Goal: Information Seeking & Learning: Compare options

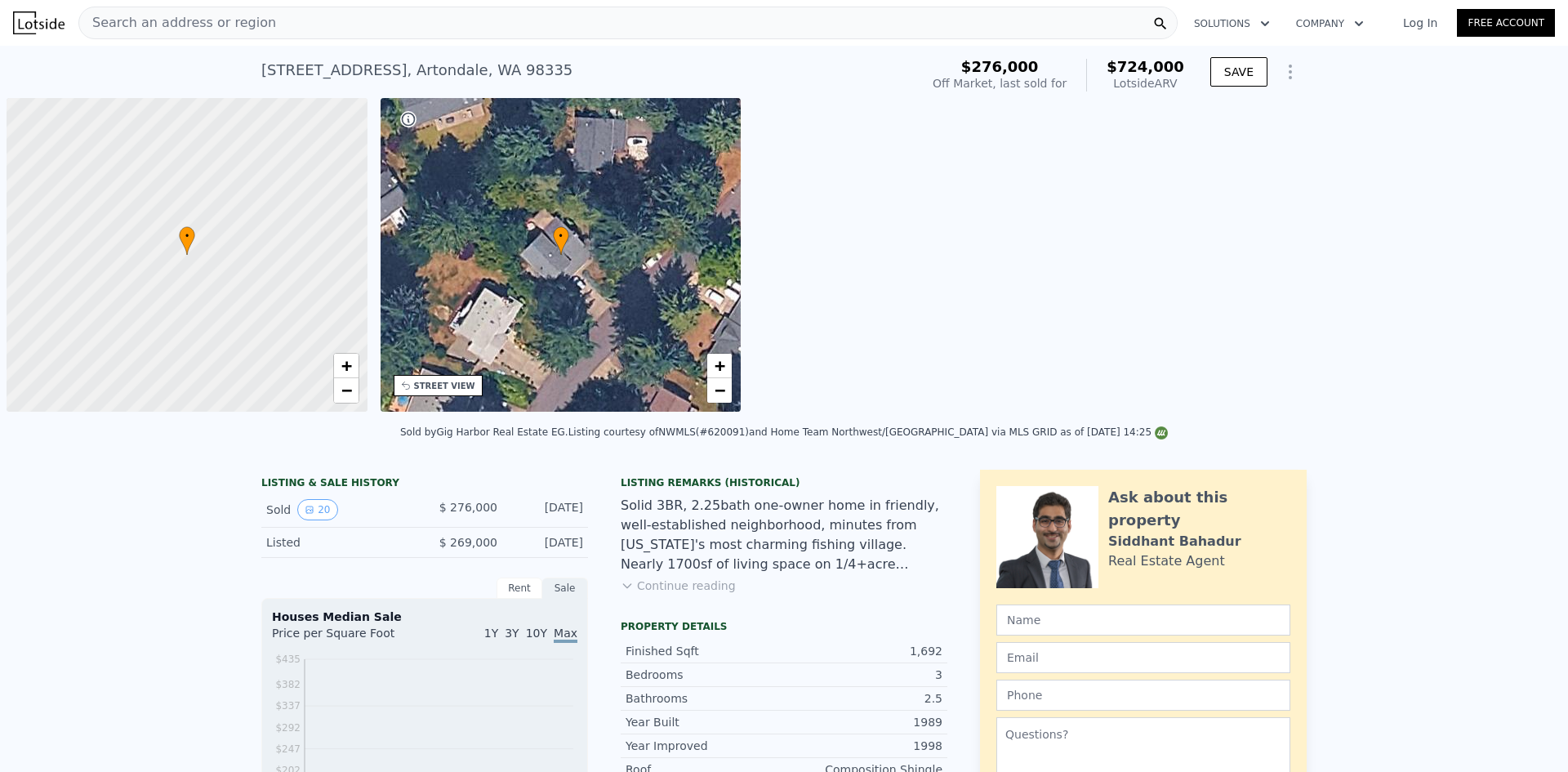
scroll to position [0, 6]
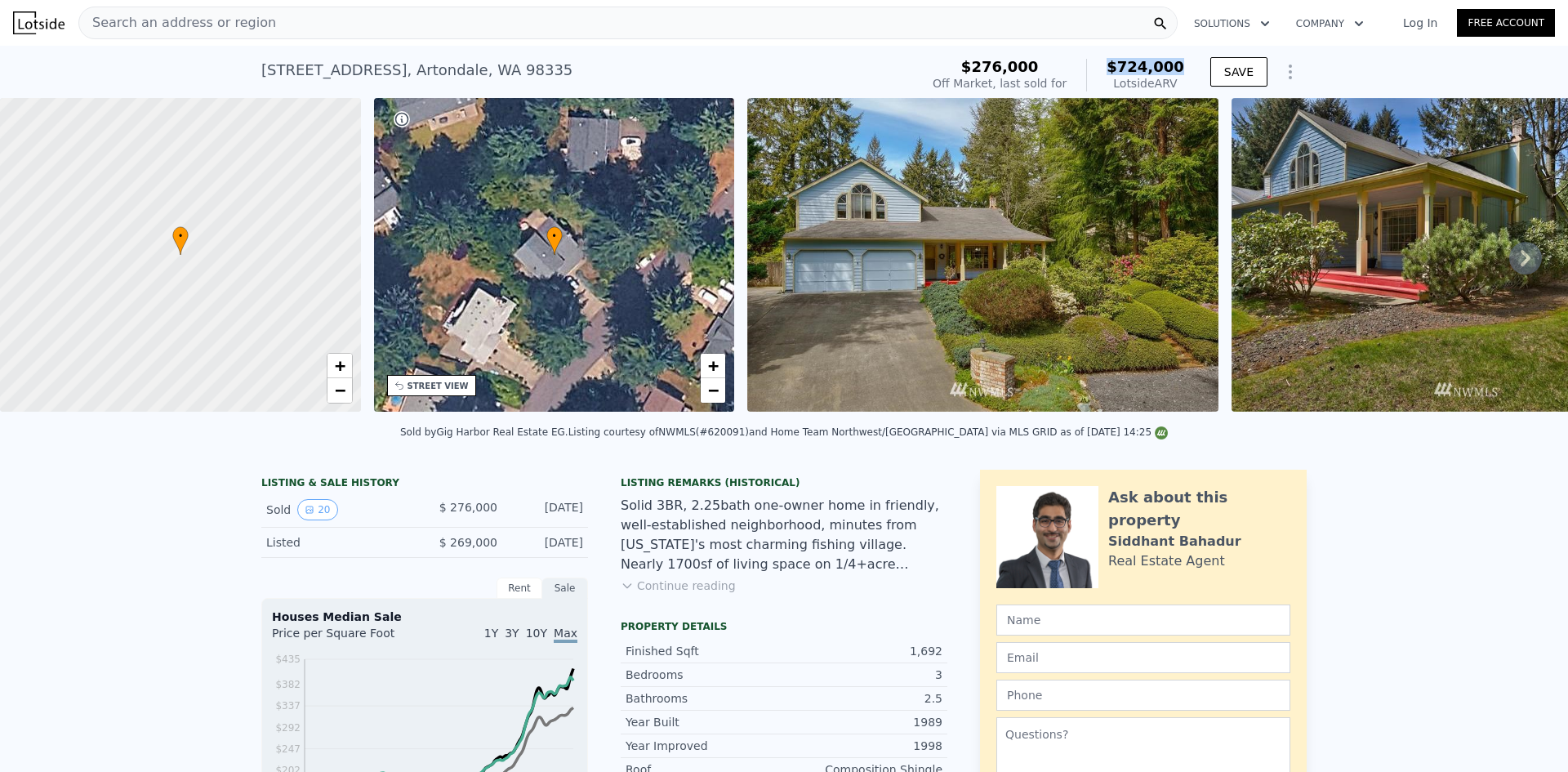
drag, startPoint x: 1179, startPoint y: 66, endPoint x: 1097, endPoint y: 71, distance: 82.2
click at [1097, 71] on div "$276,000 Off Market, last sold for $724,000 Lotside ARV" at bounding box center [1059, 75] width 252 height 32
copy span "$724,000"
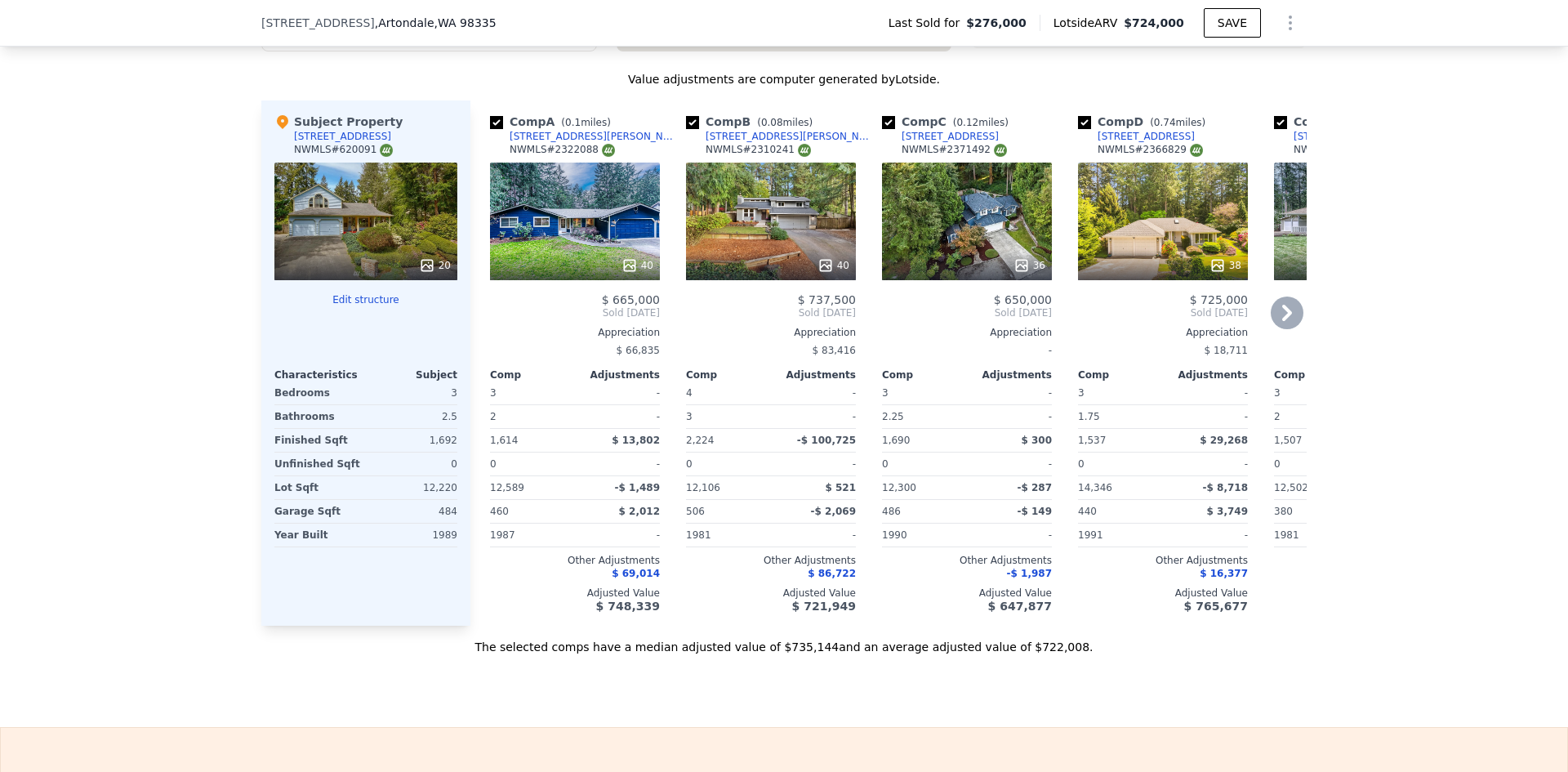
scroll to position [1552, 0]
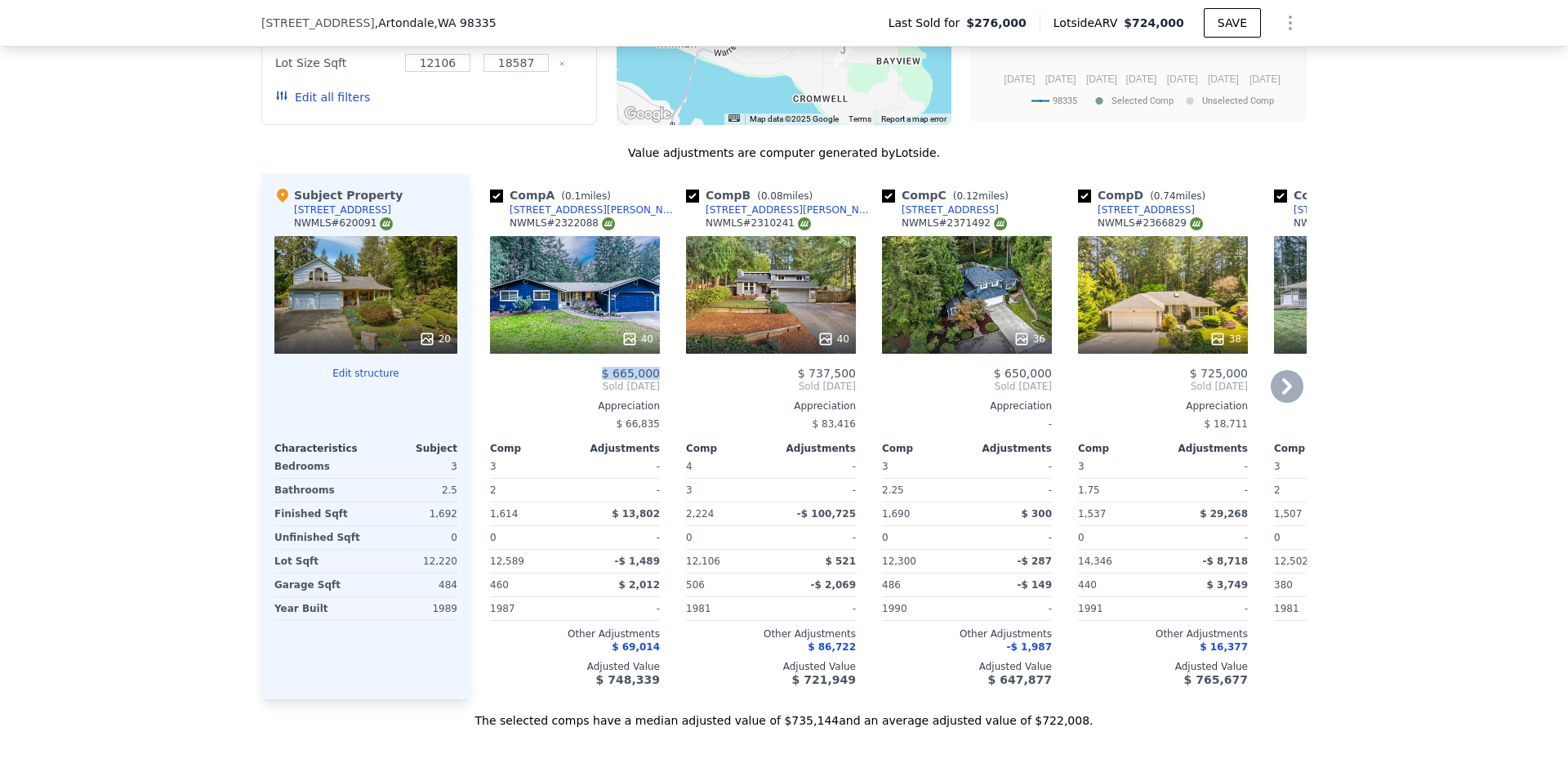
drag, startPoint x: 601, startPoint y: 384, endPoint x: 664, endPoint y: 384, distance: 63.0
click at [664, 384] on div "Comp A ( 0.1 miles) 7717 Swanson Dr NW NWMLS # 2322088 40 $ 665,000 Sold Feb 20…" at bounding box center [889, 437] width 837 height 525
click at [580, 380] on div "$ 665,000" at bounding box center [574, 373] width 170 height 13
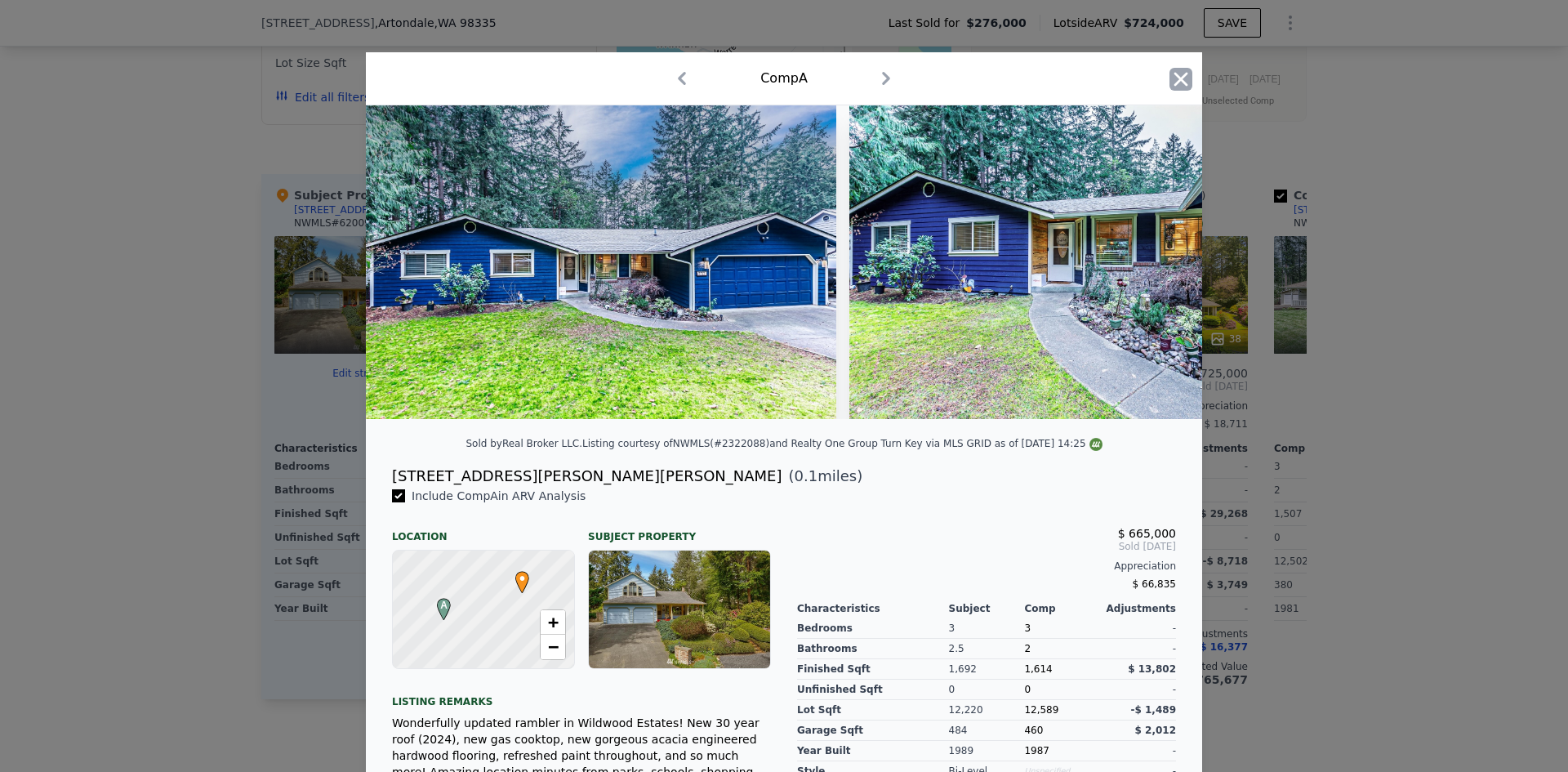
click at [1180, 76] on icon "button" at bounding box center [1180, 78] width 22 height 22
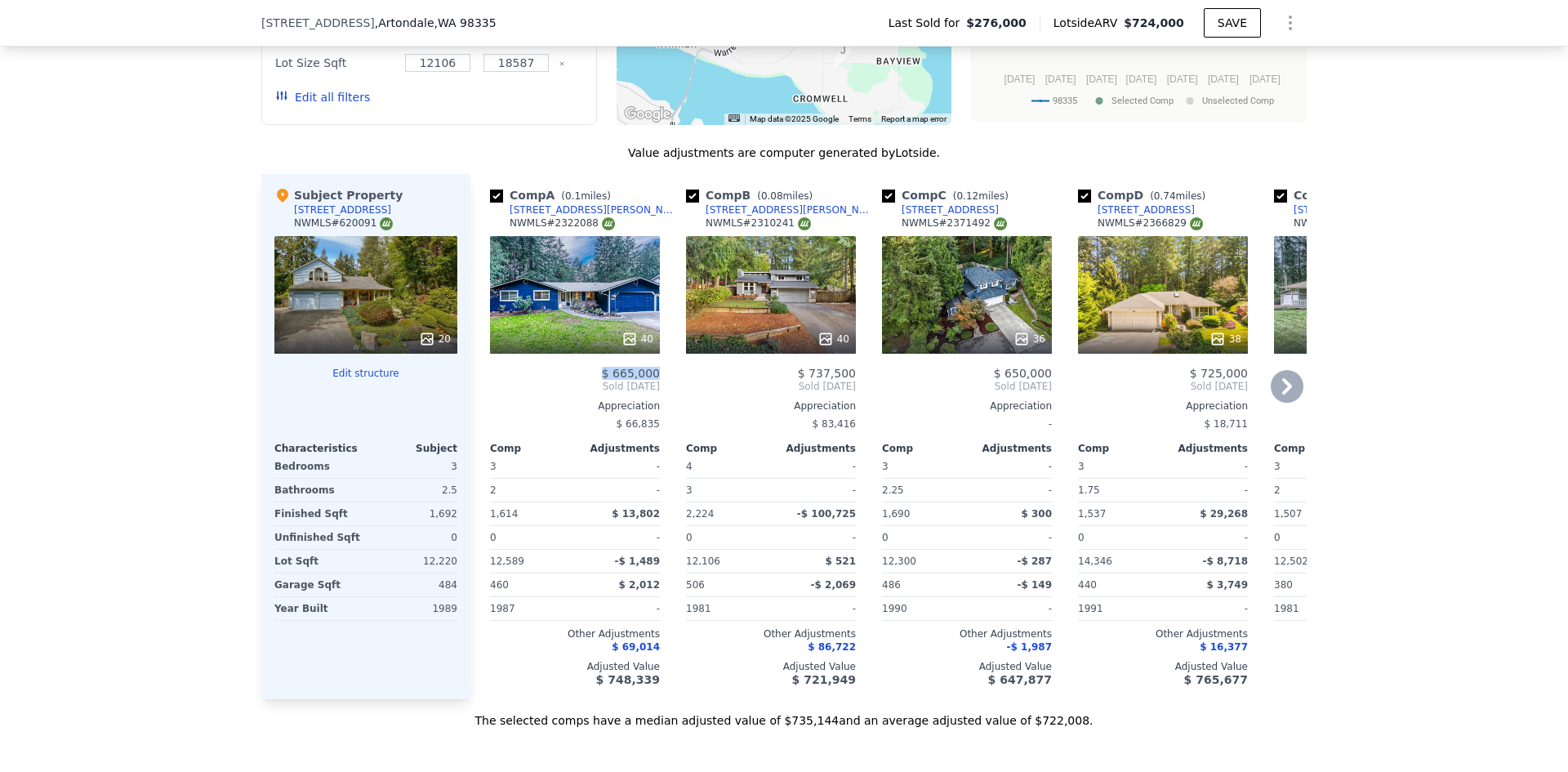
click at [665, 381] on div "Comp A ( 0.1 miles) 7717 Swanson Dr NW NWMLS # 2322088 40 $ 665,000 Sold Feb 20…" at bounding box center [889, 437] width 837 height 525
drag, startPoint x: 644, startPoint y: 386, endPoint x: 614, endPoint y: 386, distance: 30.0
click at [614, 380] on span "$ 665,000" at bounding box center [631, 373] width 58 height 13
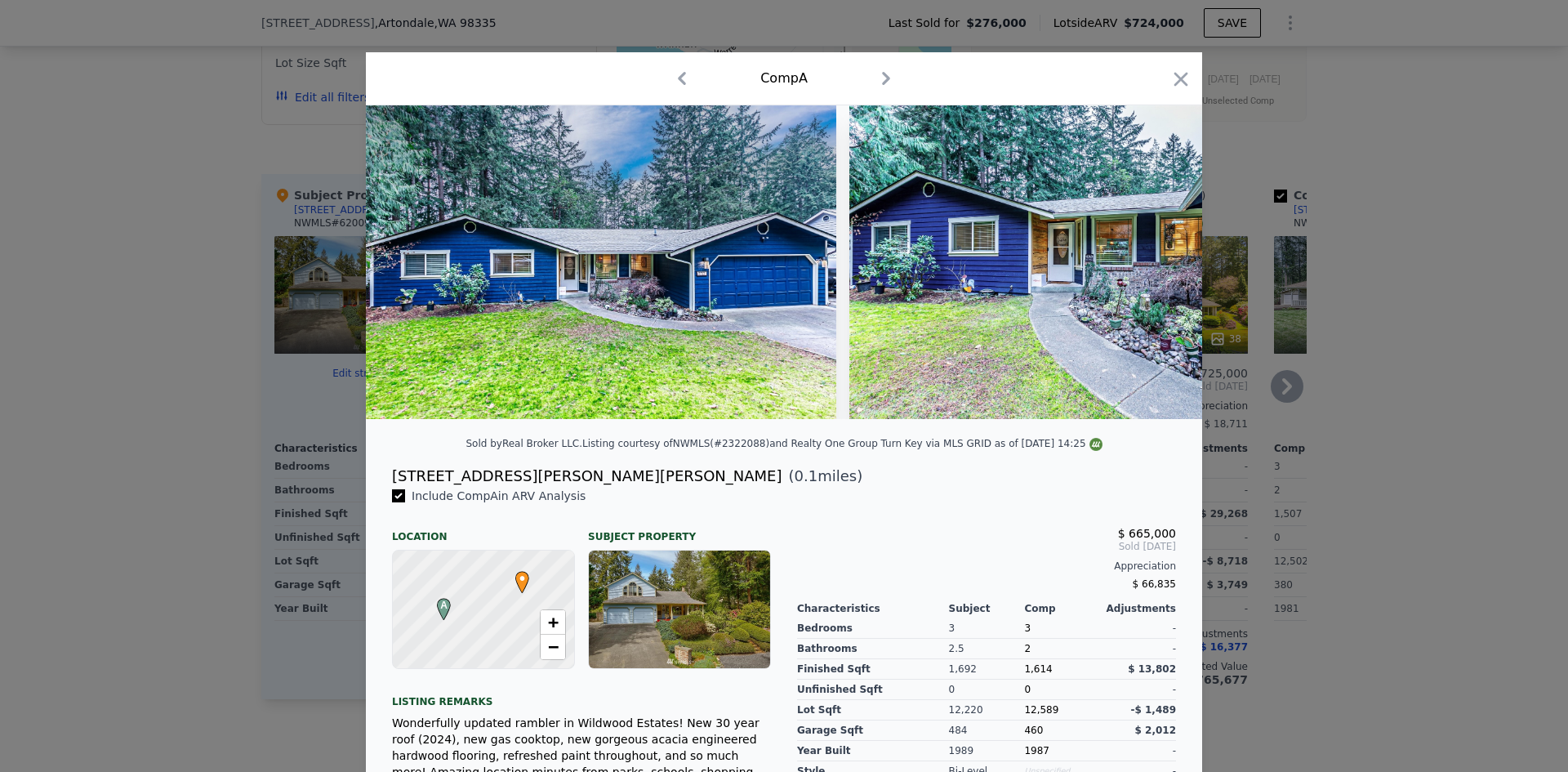
click at [1174, 81] on icon "button" at bounding box center [1181, 78] width 13 height 13
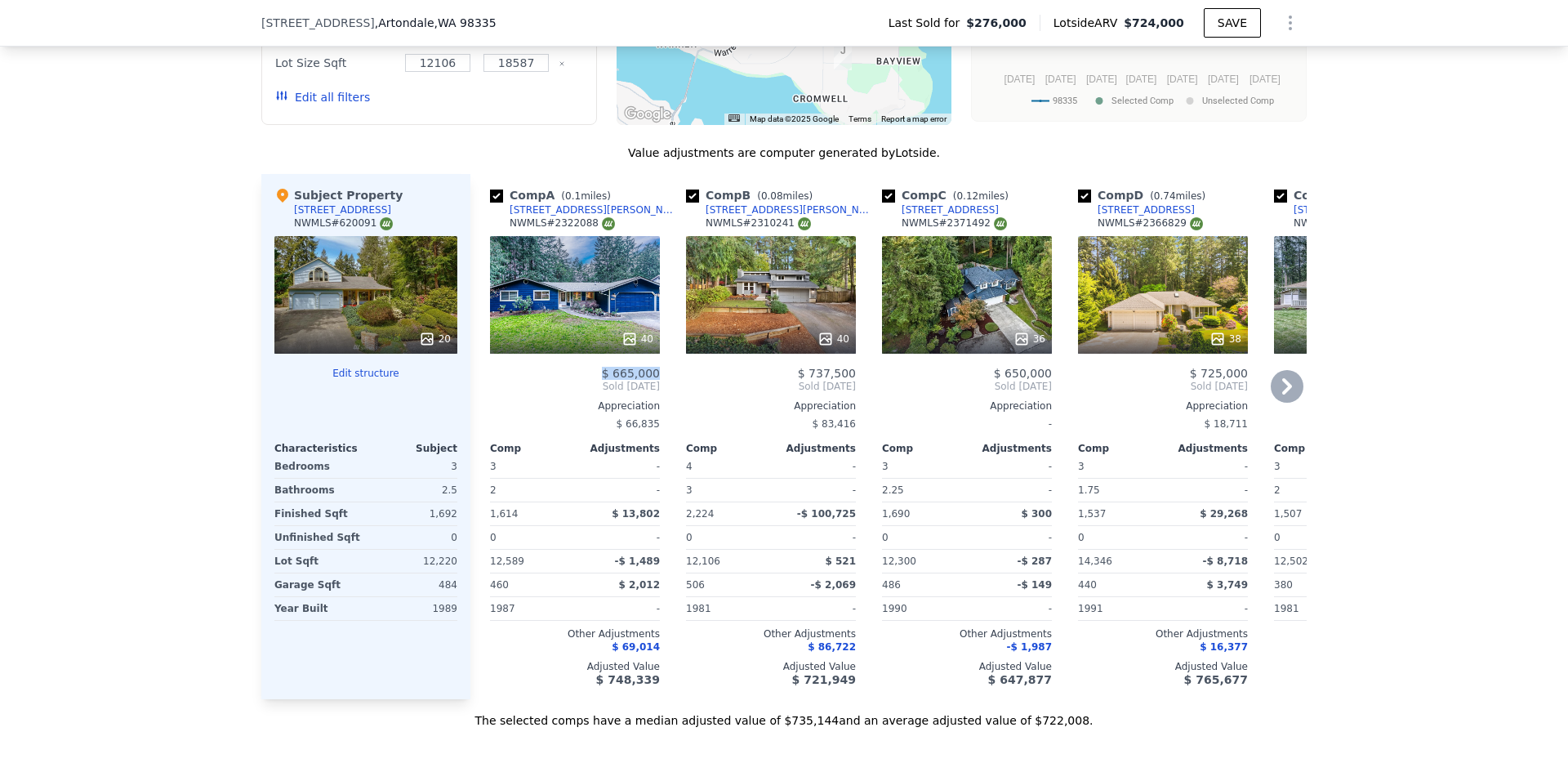
drag, startPoint x: 599, startPoint y: 383, endPoint x: 660, endPoint y: 387, distance: 61.1
click at [660, 387] on div "Comp A ( 0.1 miles) 7717 Swanson Dr NW NWMLS # 2322088 40 $ 665,000 Sold Feb 20…" at bounding box center [889, 437] width 837 height 525
copy span "$ 665,000"
drag, startPoint x: 852, startPoint y: 378, endPoint x: 811, endPoint y: 384, distance: 41.4
click at [811, 384] on div "Comp B ( 0.08 miles) 7716 Swanson Dr NW NWMLS # 2310241 40 $ 737,500 Sold Dec 2…" at bounding box center [771, 437] width 183 height 525
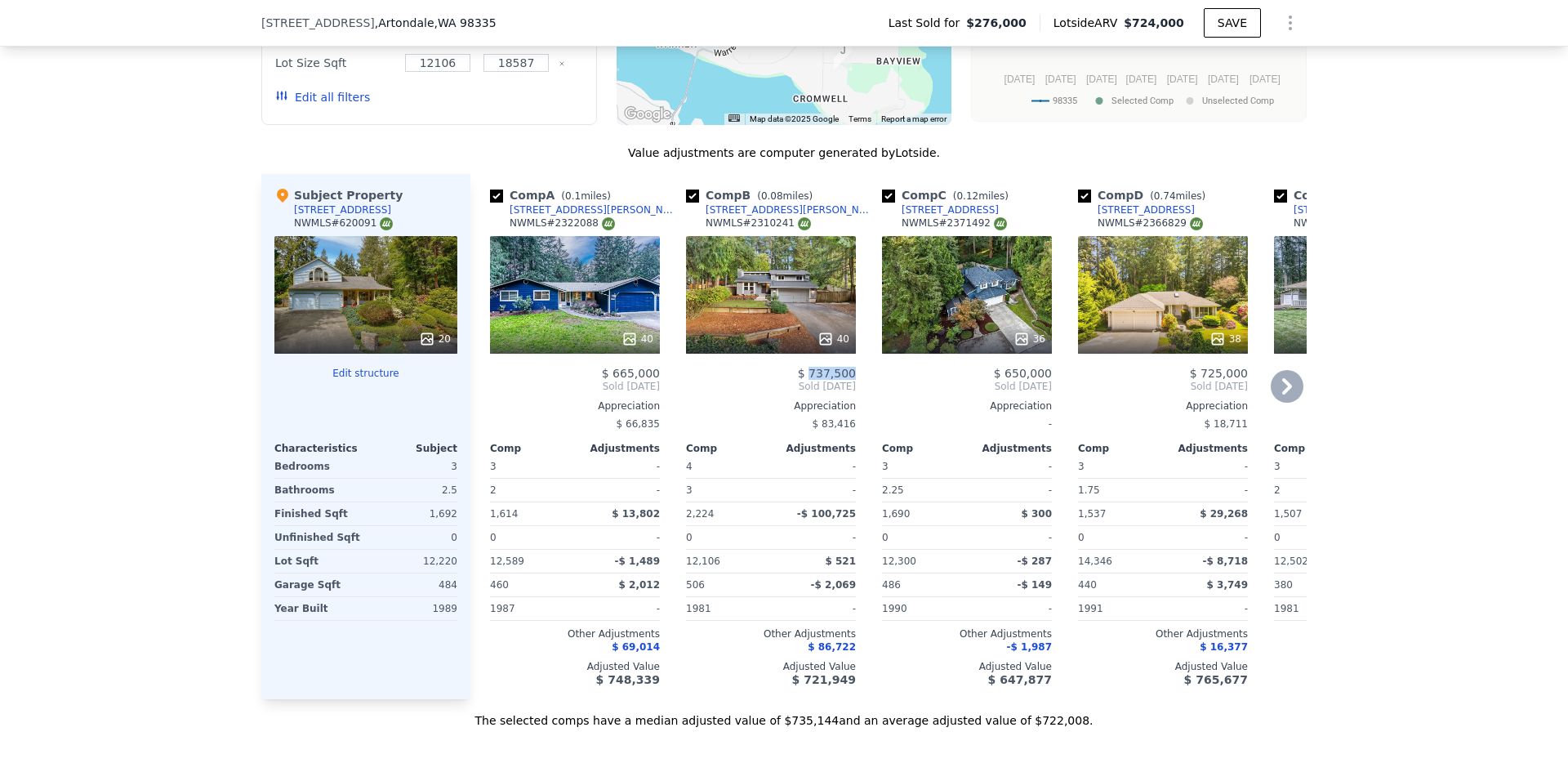
copy span "737,500"
drag, startPoint x: 1055, startPoint y: 388, endPoint x: 1008, endPoint y: 386, distance: 47.0
click at [1008, 386] on div "Comp A ( 0.1 miles) 7717 Swanson Dr NW NWMLS # 2322088 40 $ 665,000 Sold Feb 20…" at bounding box center [889, 437] width 837 height 525
copy span "650,000"
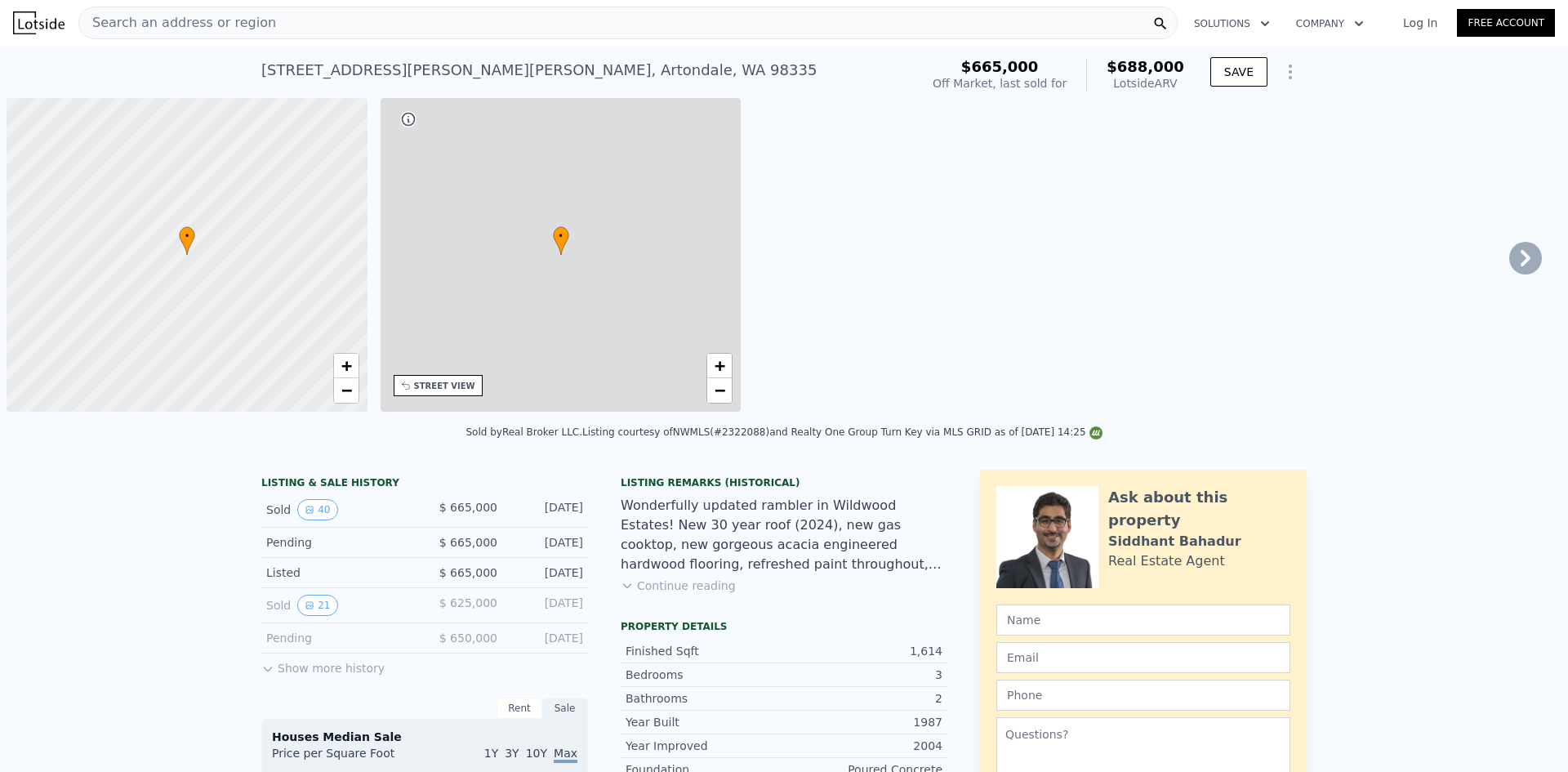
scroll to position [0, 6]
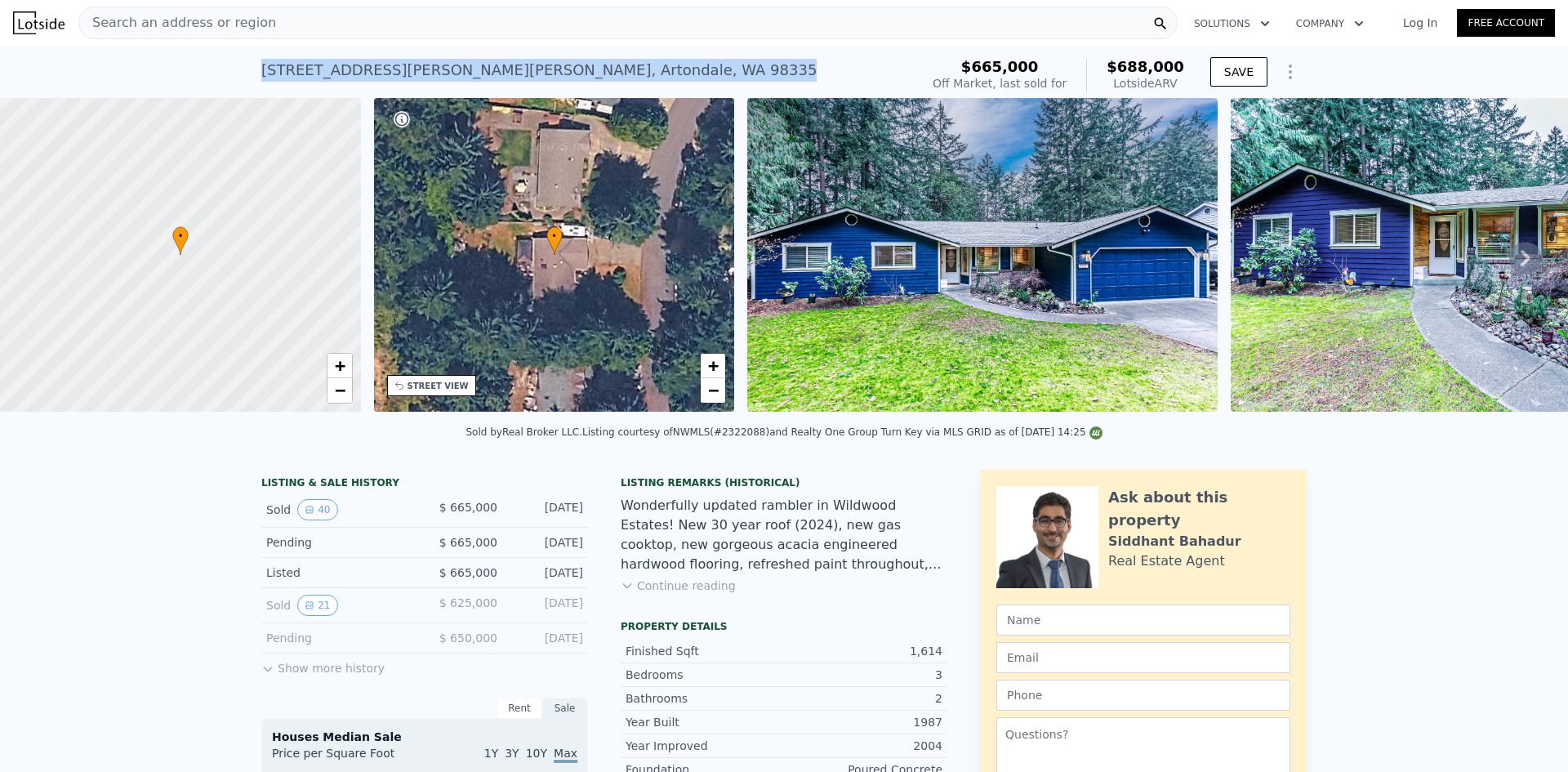
drag, startPoint x: 589, startPoint y: 66, endPoint x: 252, endPoint y: 67, distance: 337.0
click at [252, 67] on div "7717 Swanson Dr NW , Artondale , WA 98335 Sold Feb 2025 for $665k (~ARV $688k )…" at bounding box center [784, 72] width 1568 height 52
copy div "7717 Swanson Dr NW , Artondale , WA 98335"
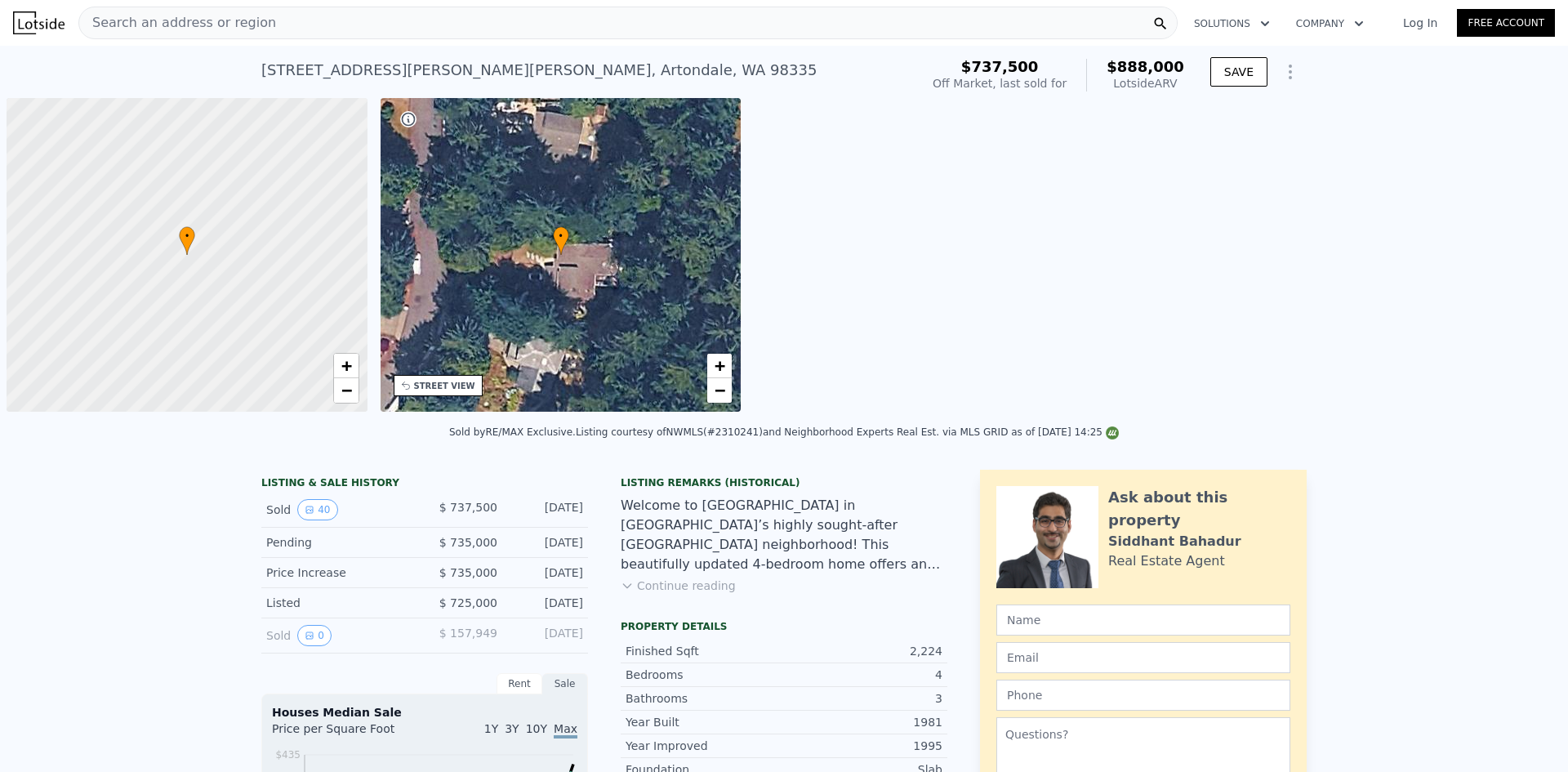
scroll to position [0, 6]
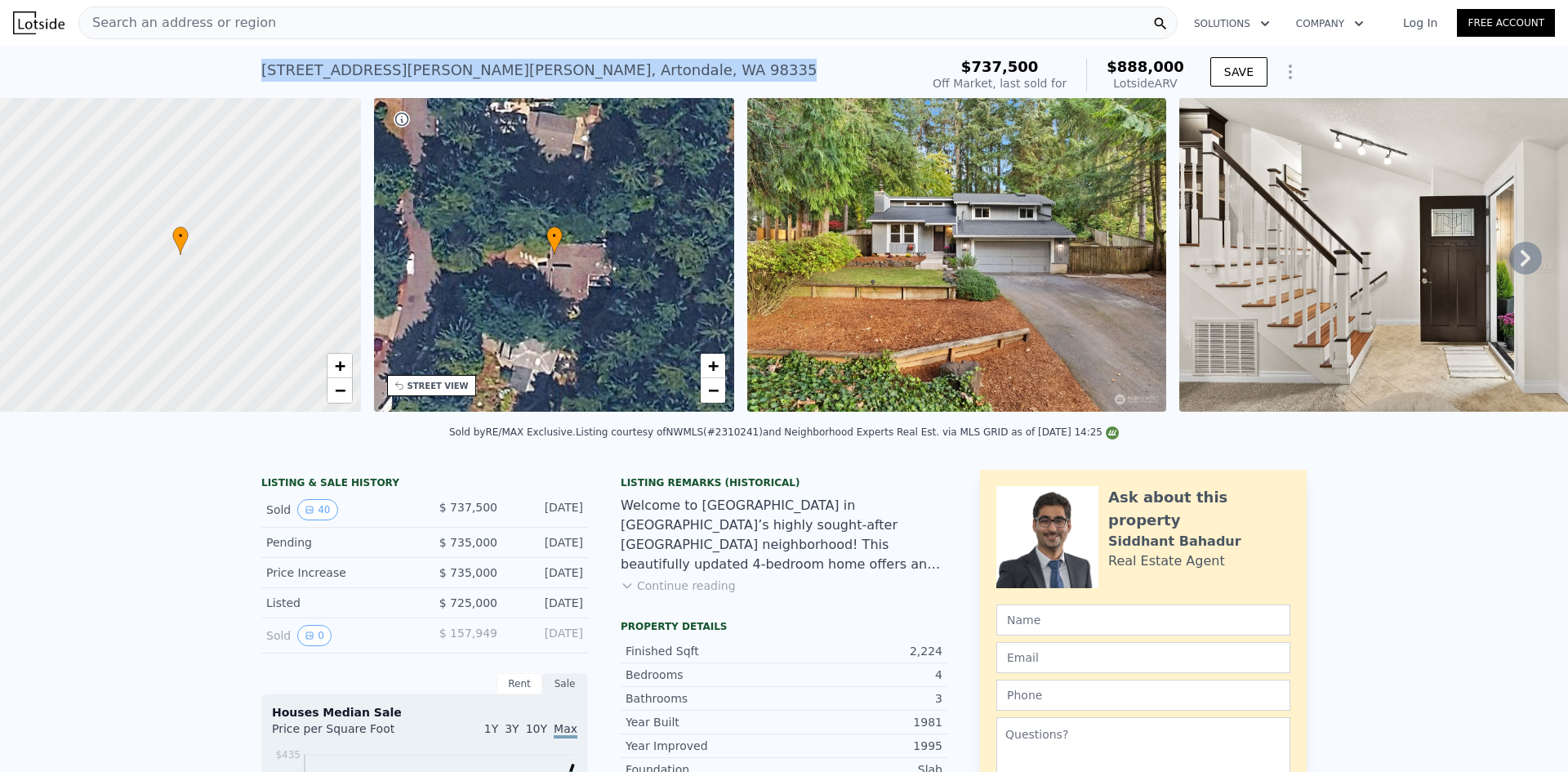
drag, startPoint x: 592, startPoint y: 72, endPoint x: 256, endPoint y: 58, distance: 336.3
click at [261, 58] on div "[STREET_ADDRESS][PERSON_NAME] Sold [DATE] for $737,500 (~ARV $888k )" at bounding box center [587, 75] width 651 height 46
copy div "[STREET_ADDRESS][PERSON_NAME]"
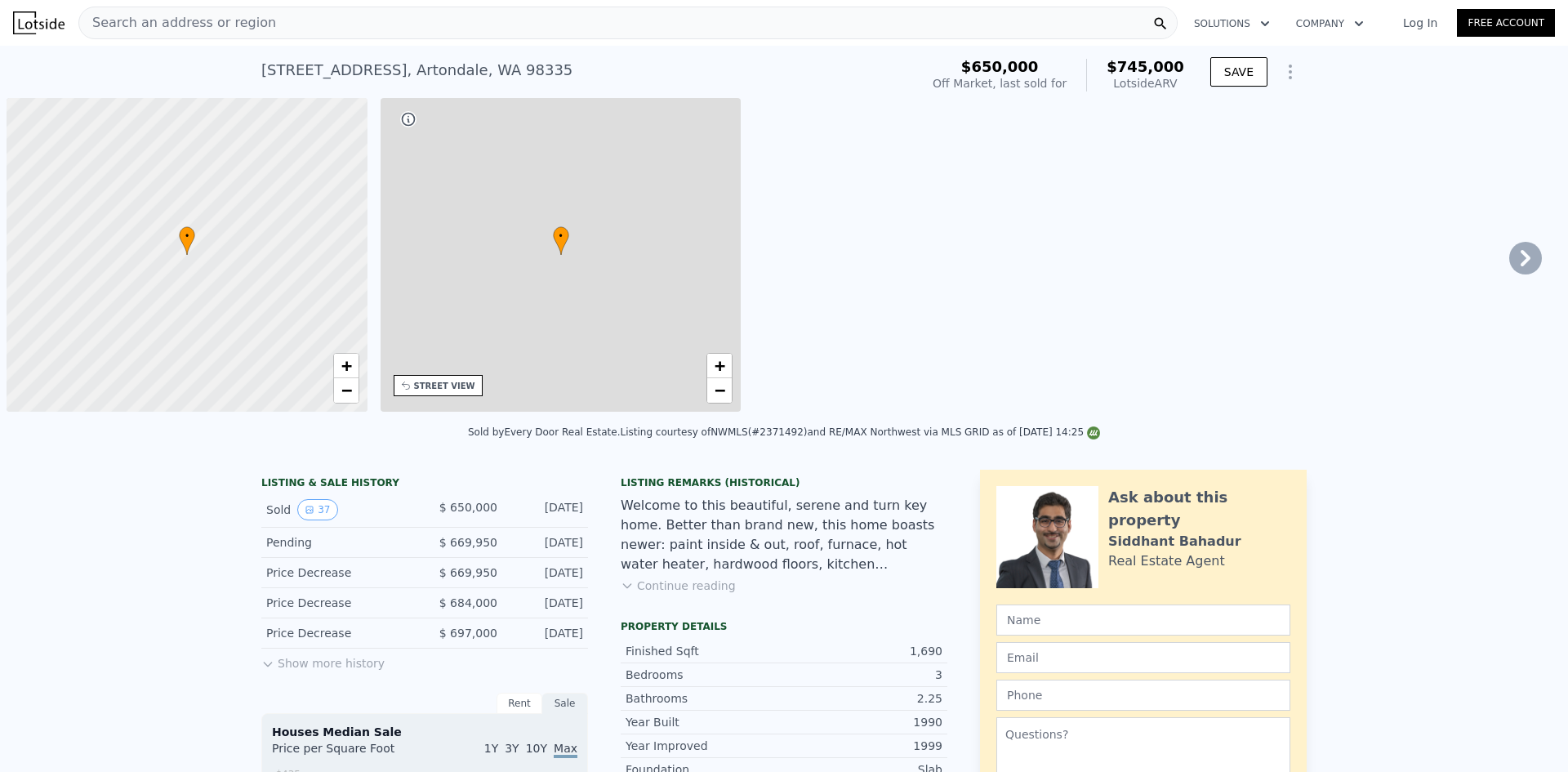
scroll to position [0, 6]
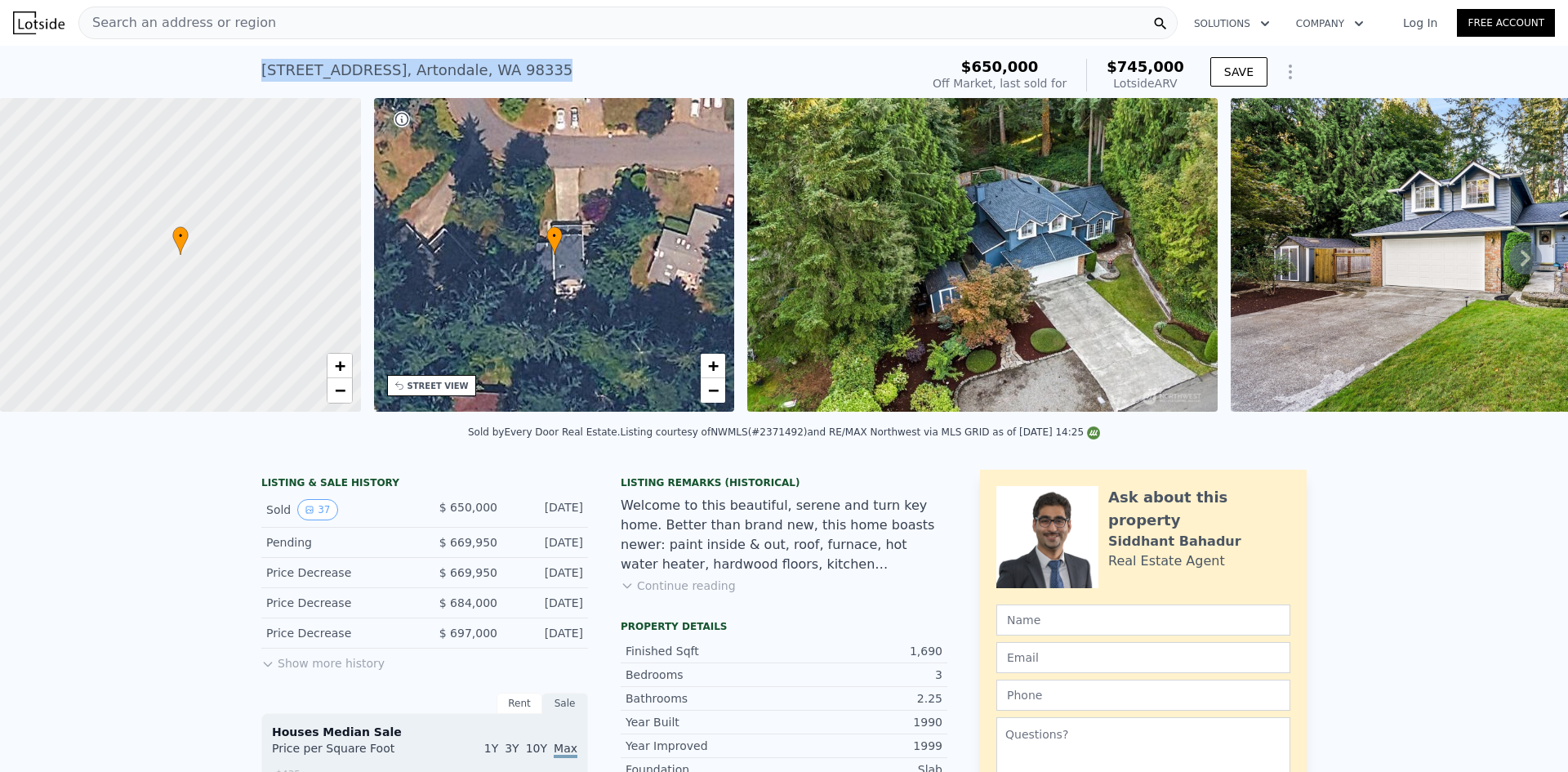
drag, startPoint x: 590, startPoint y: 72, endPoint x: 241, endPoint y: 73, distance: 349.0
click at [241, 73] on div "7624 36th Street Ct NW , Artondale , WA 98335 Sold Aug 2025 for $650k (~ARV $74…" at bounding box center [784, 72] width 1568 height 52
copy div "7624 36th Street Ct NW , Artondale , WA 98335"
